Goal: Check status: Check status

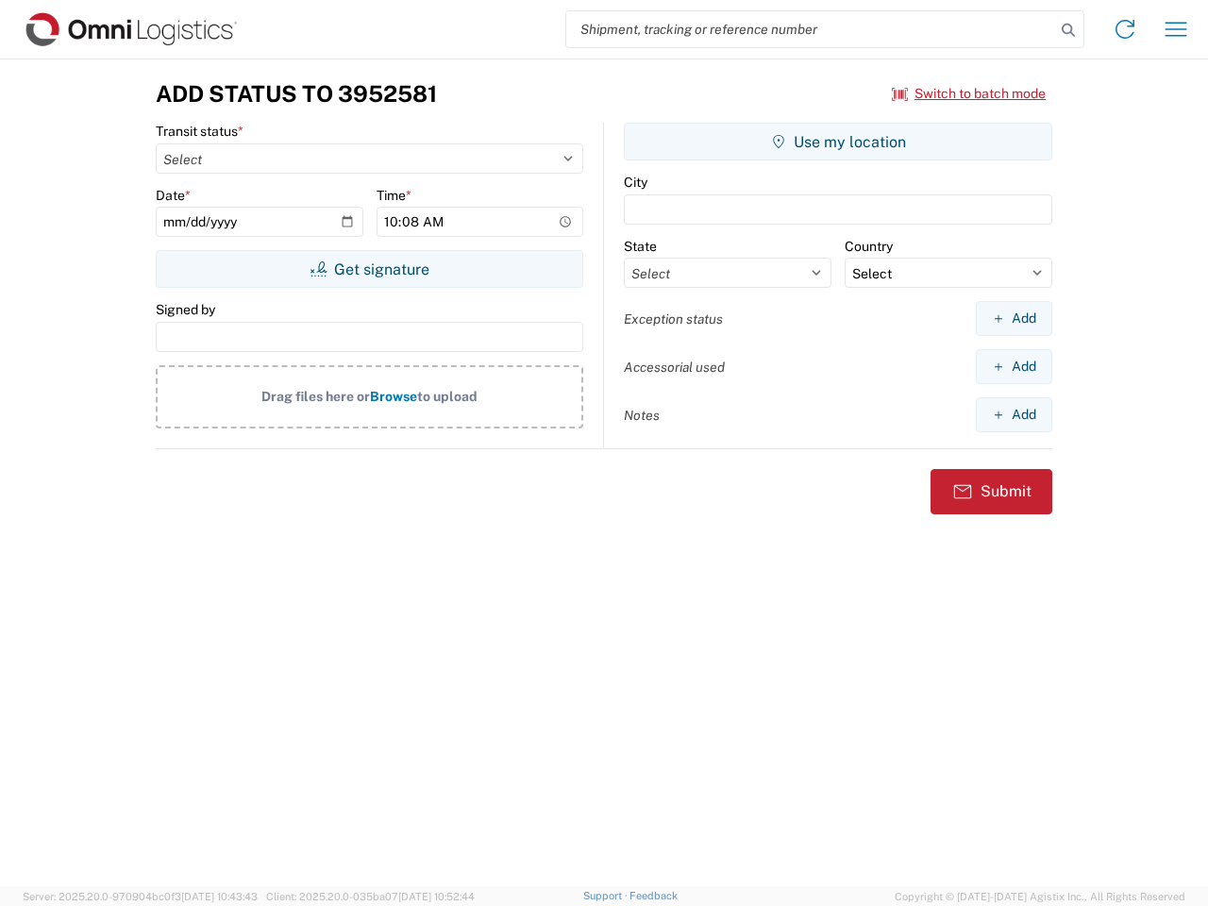
click at [811, 29] on input "search" at bounding box center [810, 29] width 489 height 36
click at [1068, 30] on icon at bounding box center [1068, 30] width 26 height 26
click at [1125, 29] on icon at bounding box center [1125, 29] width 30 height 30
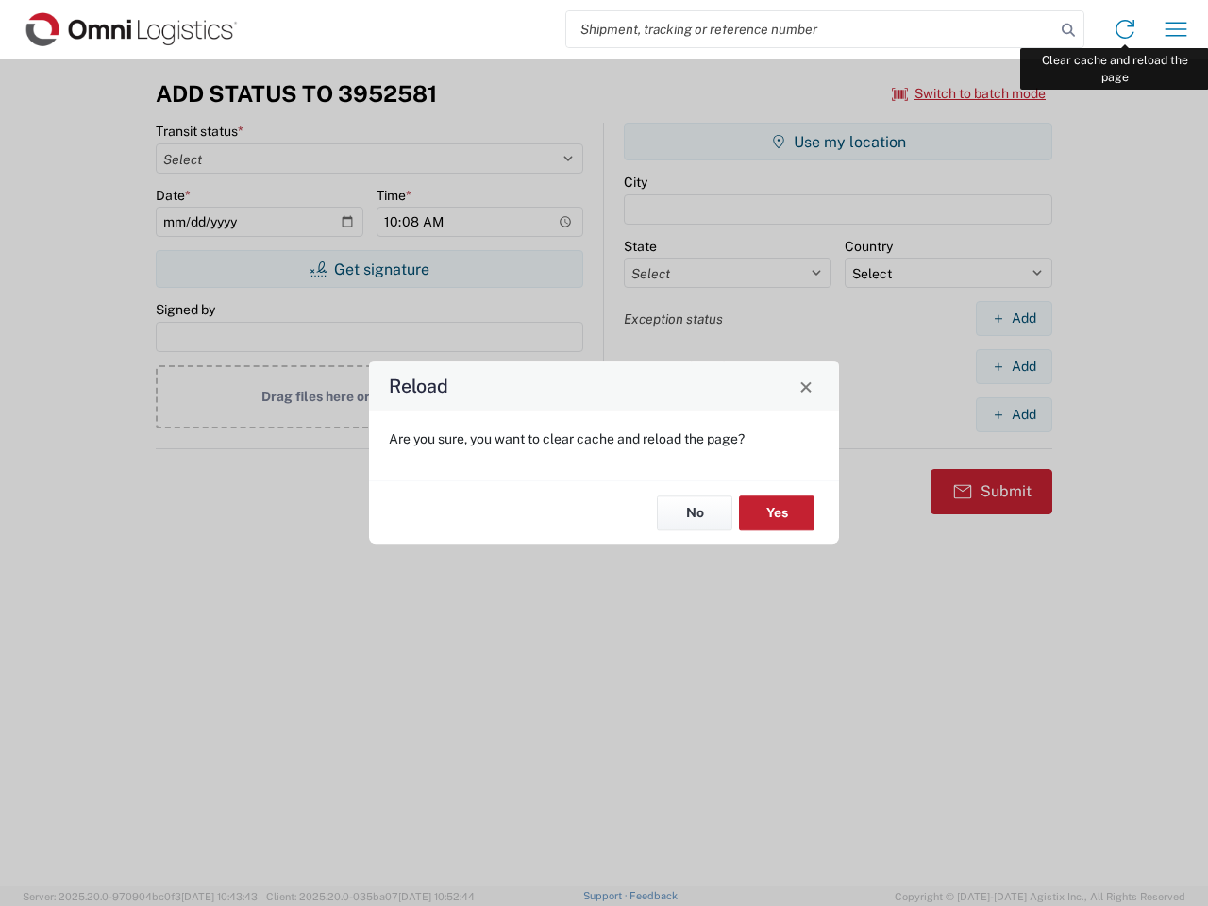
click at [1176, 29] on div "Reload Are you sure, you want to clear cache and reload the page? No Yes" at bounding box center [604, 453] width 1208 height 906
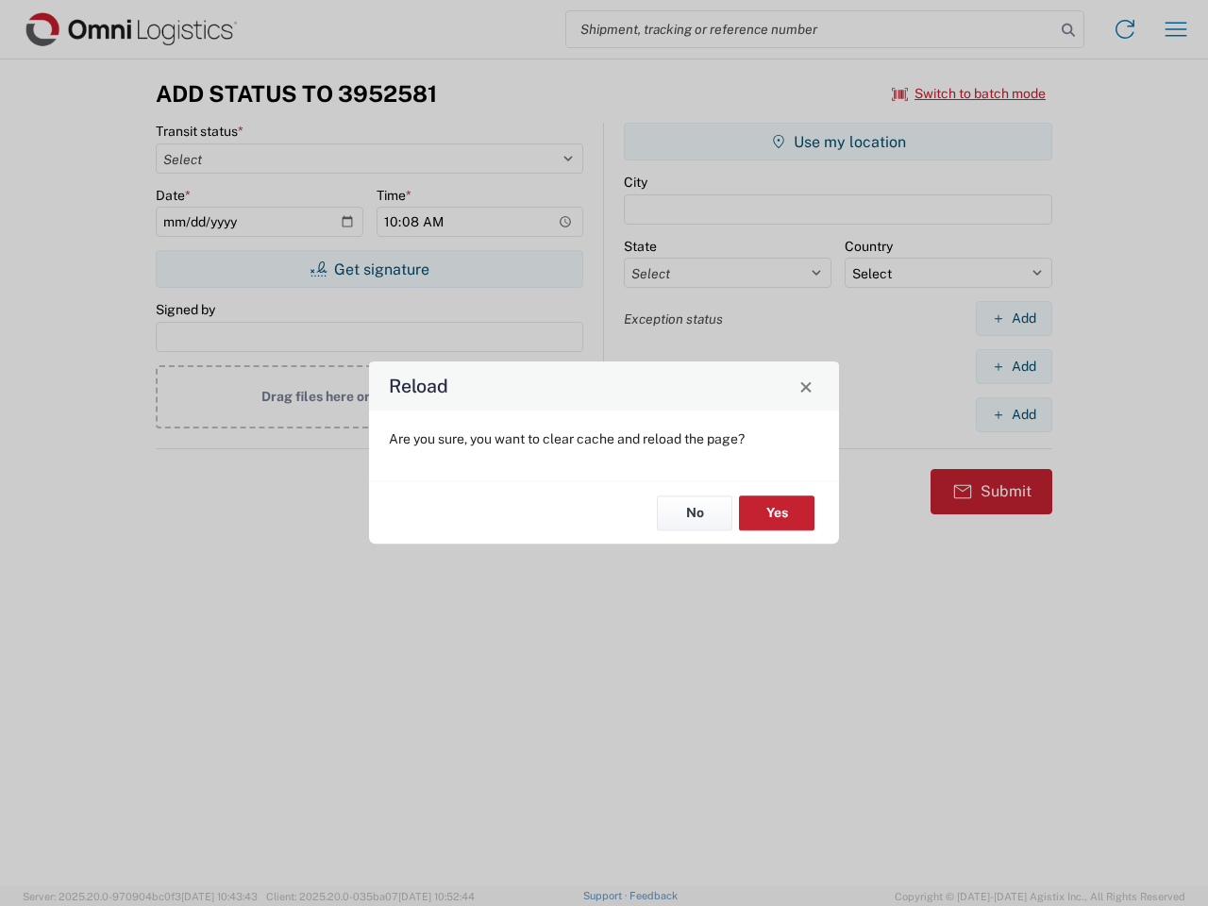
click at [969, 93] on div "Reload Are you sure, you want to clear cache and reload the page? No Yes" at bounding box center [604, 453] width 1208 height 906
click at [369, 269] on div "Reload Are you sure, you want to clear cache and reload the page? No Yes" at bounding box center [604, 453] width 1208 height 906
click at [838, 142] on div "Reload Are you sure, you want to clear cache and reload the page? No Yes" at bounding box center [604, 453] width 1208 height 906
click at [1014, 318] on div "Reload Are you sure, you want to clear cache and reload the page? No Yes" at bounding box center [604, 453] width 1208 height 906
click at [1014, 366] on div "Reload Are you sure, you want to clear cache and reload the page? No Yes" at bounding box center [604, 453] width 1208 height 906
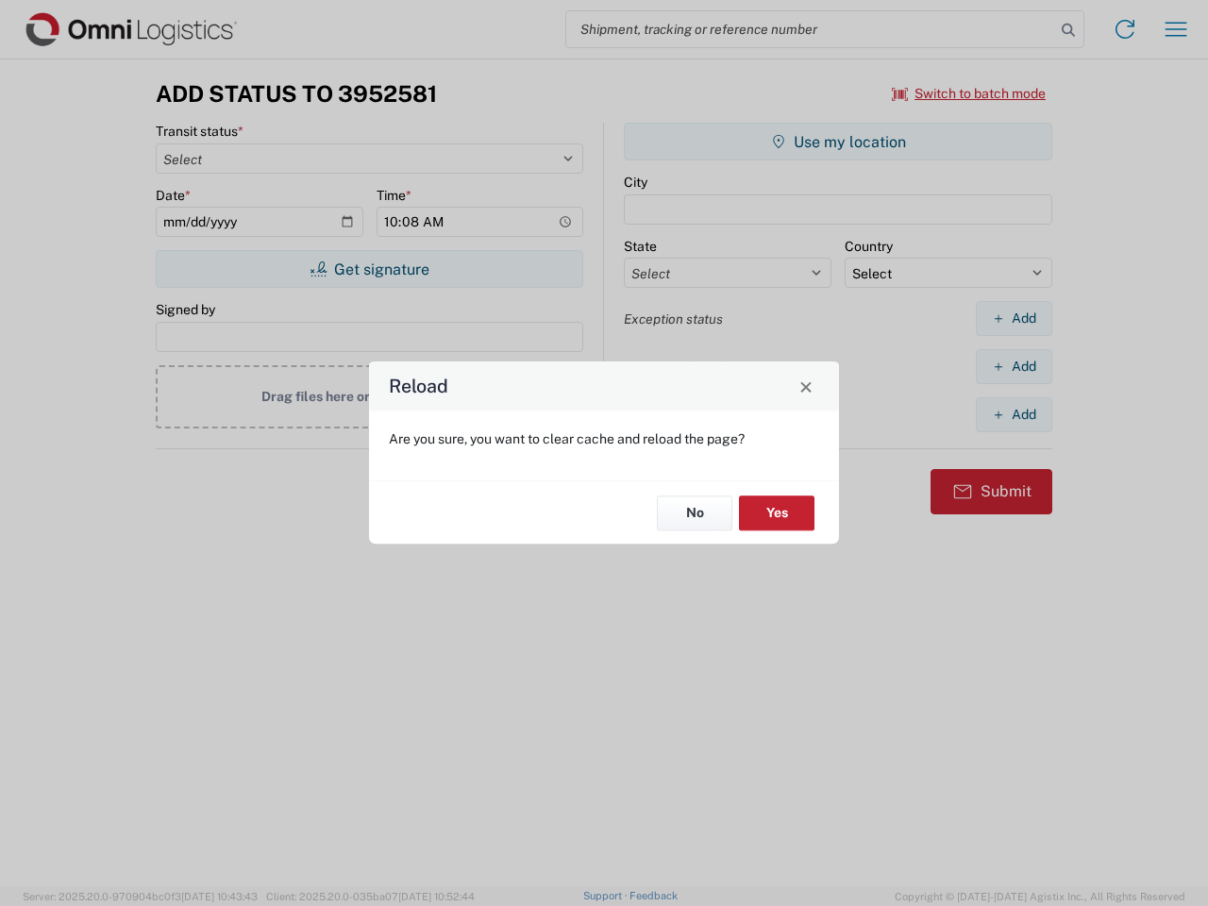
click at [1014, 414] on div "Reload Are you sure, you want to clear cache and reload the page? No Yes" at bounding box center [604, 453] width 1208 height 906
